Goal: Transaction & Acquisition: Purchase product/service

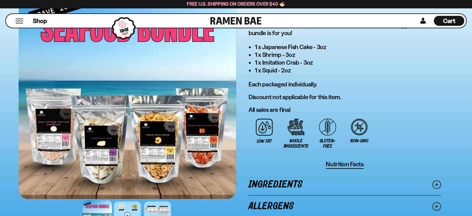
scroll to position [415, 0]
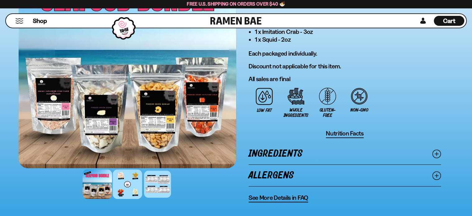
click at [124, 187] on div at bounding box center [128, 184] width 30 height 30
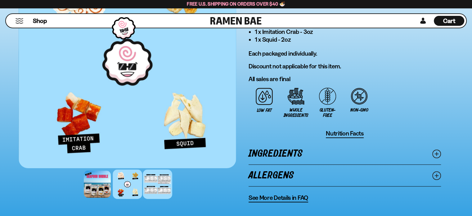
click at [151, 191] on div at bounding box center [158, 184] width 30 height 30
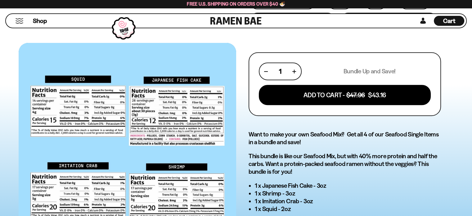
scroll to position [279, 0]
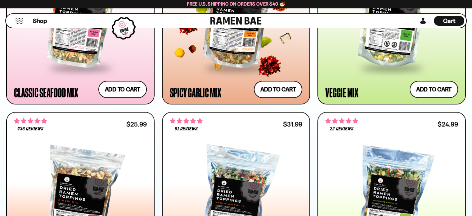
scroll to position [466, 0]
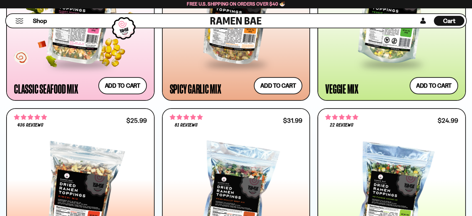
click at [58, 73] on span at bounding box center [81, 64] width 76 height 22
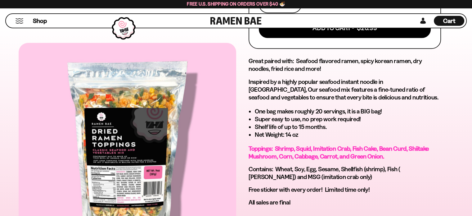
scroll to position [311, 0]
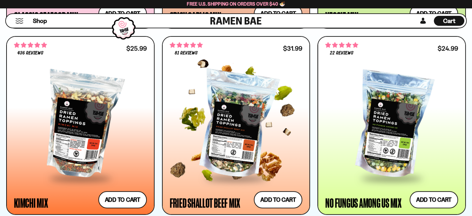
scroll to position [528, 0]
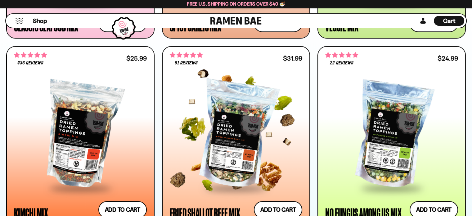
click at [251, 144] on div at bounding box center [236, 135] width 133 height 104
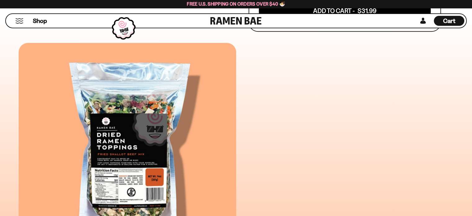
scroll to position [342, 0]
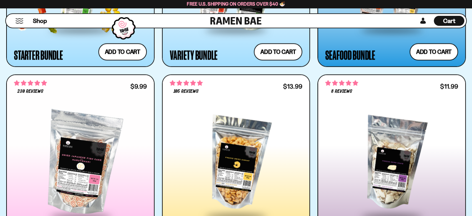
scroll to position [965, 0]
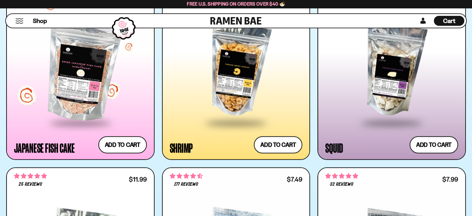
click at [97, 60] on div at bounding box center [80, 70] width 133 height 104
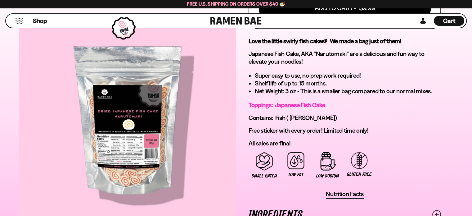
scroll to position [342, 0]
